Goal: Communication & Community: Answer question/provide support

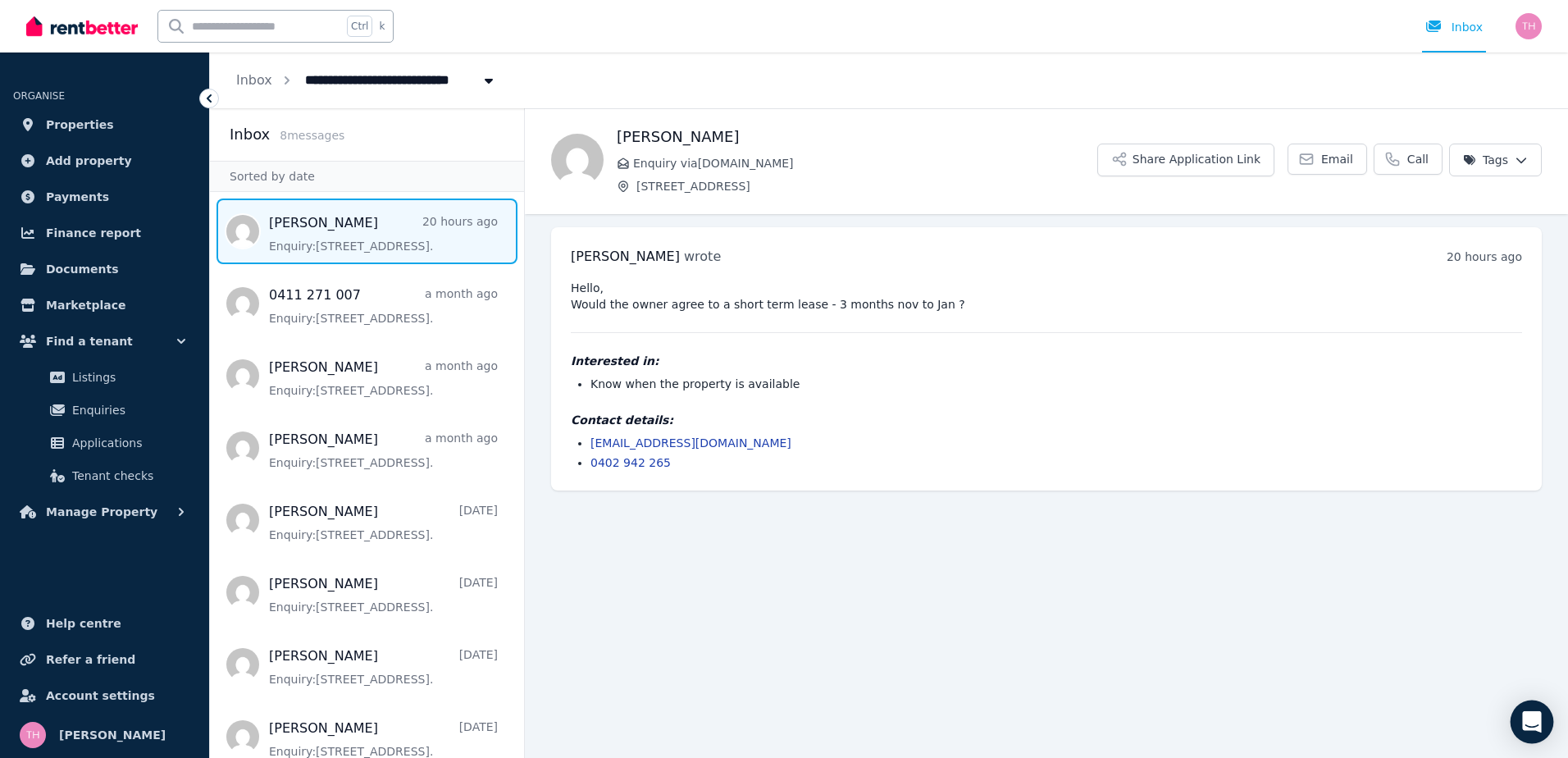
click at [1529, 719] on icon "Open Intercom Messenger" at bounding box center [1531, 722] width 19 height 21
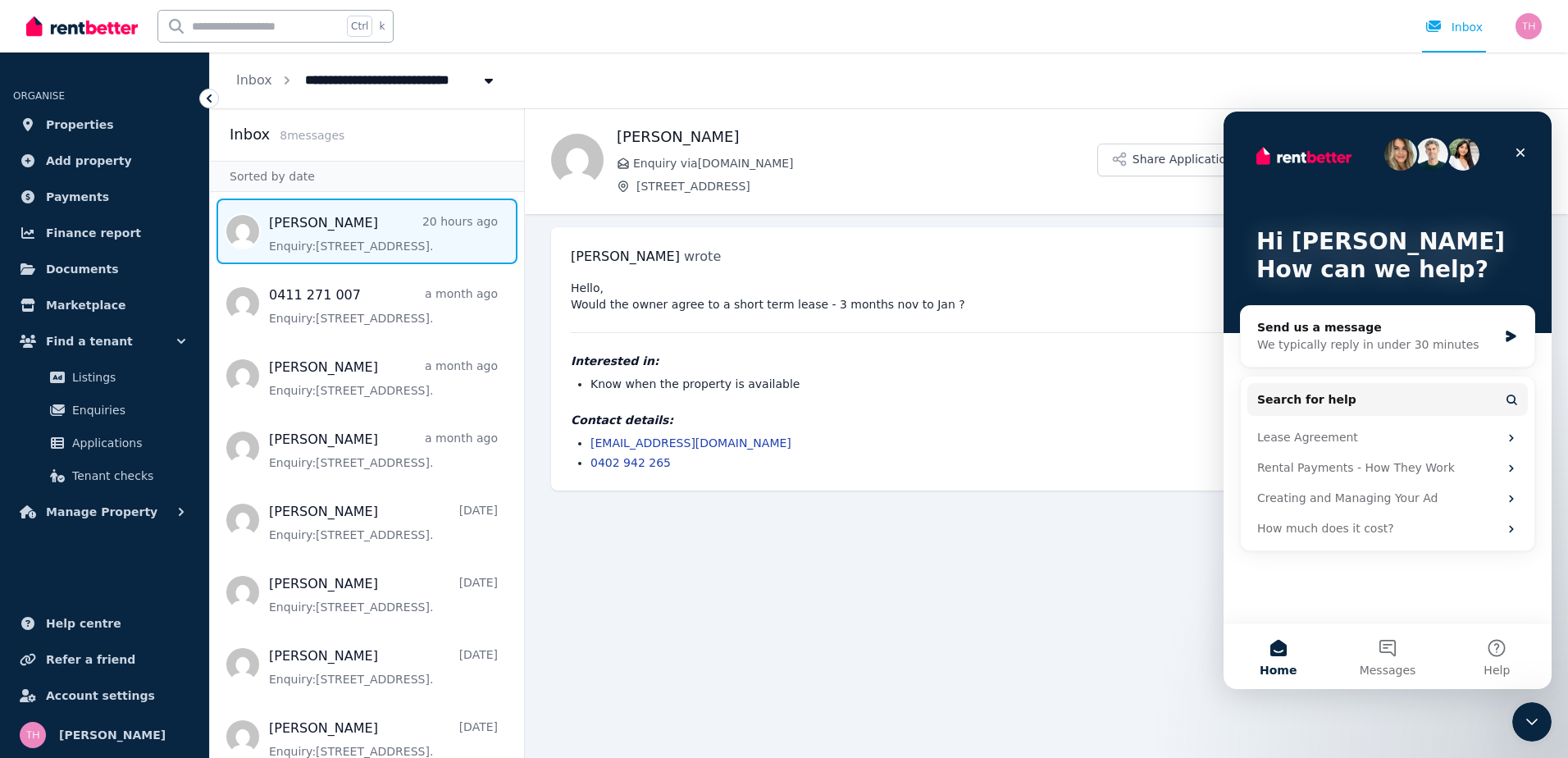
click at [1026, 585] on main "Back Jamel Enquiry via RealEstate.com.au 38/94 Seaworld Dr, Main Beach Share Ap…" at bounding box center [1047, 433] width 1044 height 650
click at [1522, 149] on icon "Close" at bounding box center [1521, 152] width 13 height 13
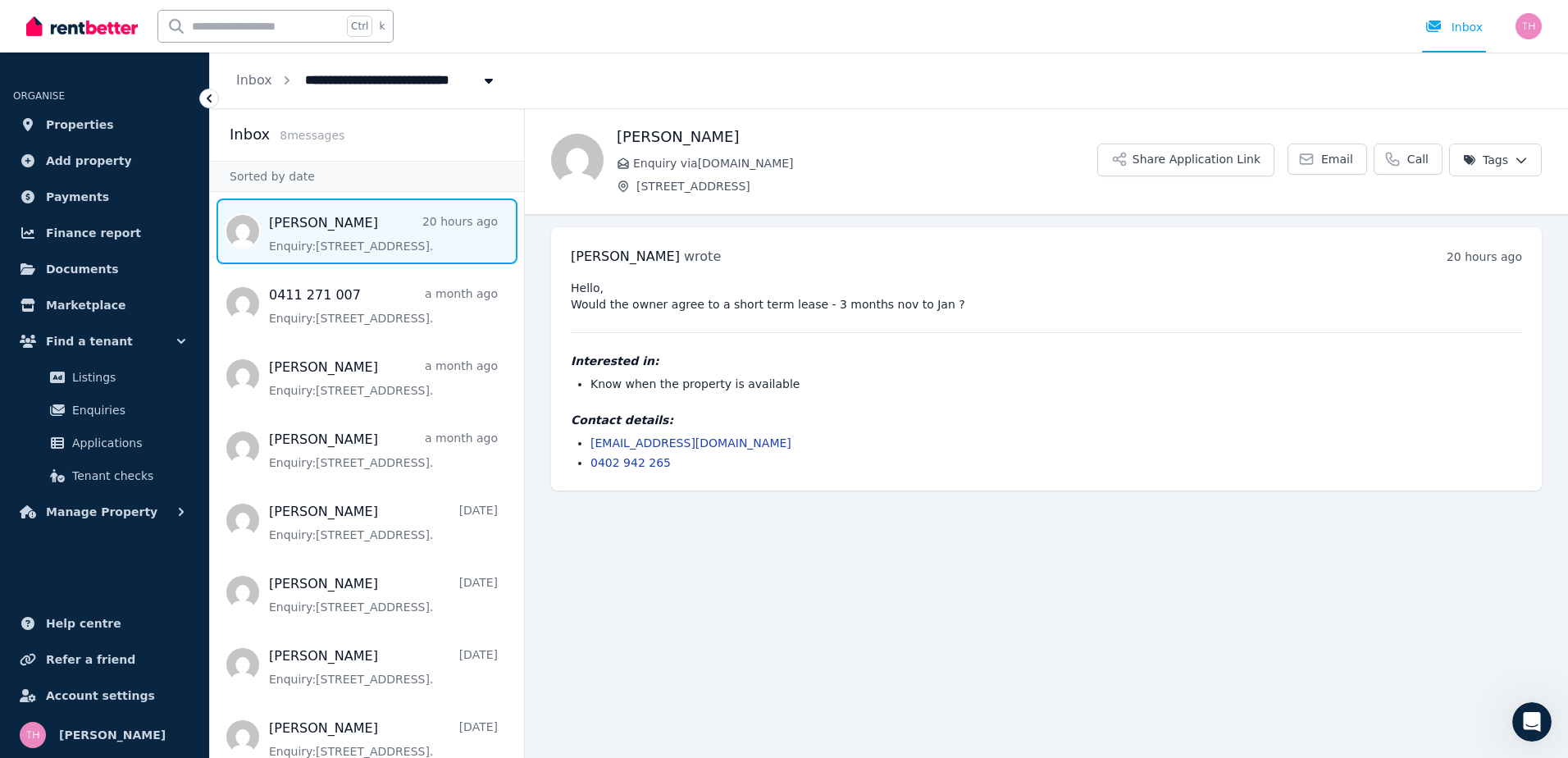
click at [675, 445] on link "jamel_maria@hotmail.com" at bounding box center [691, 442] width 201 height 13
